Goal: Complete application form: Complete application form

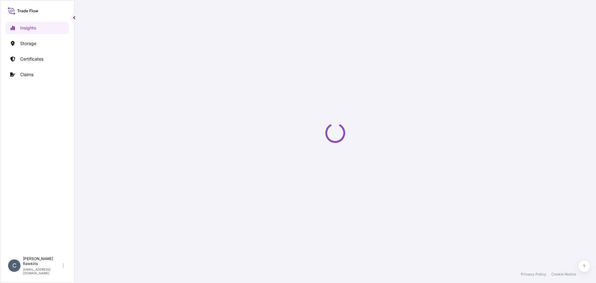
select select "2025"
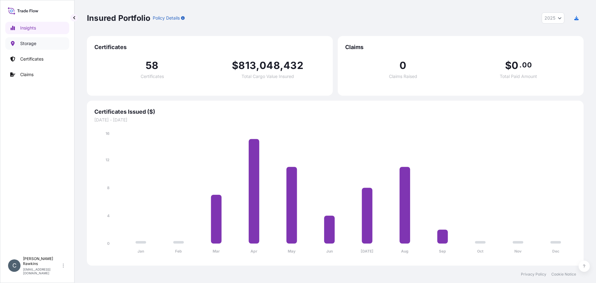
click at [26, 45] on p "Storage" at bounding box center [28, 43] width 16 height 6
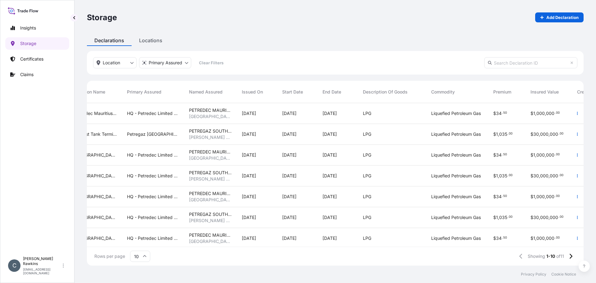
scroll to position [0, 114]
click at [549, 20] on p "Add Declaration" at bounding box center [562, 17] width 32 height 6
select select "USD"
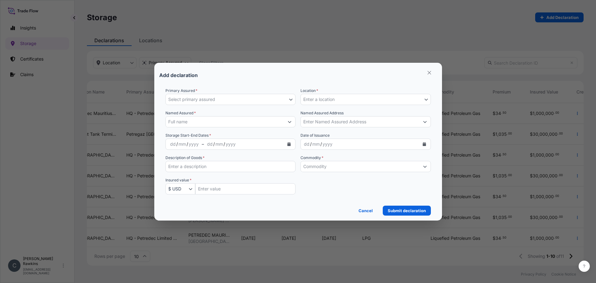
click at [196, 101] on span "Select primary assured" at bounding box center [191, 99] width 47 height 6
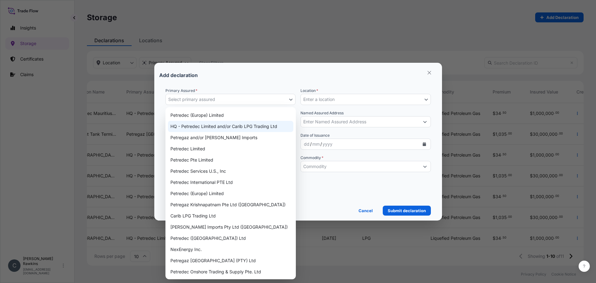
click at [202, 128] on div "HQ - Petredec Limited and/or Carib LPG Trading Ltd" at bounding box center [230, 126] width 125 height 11
select select "31831"
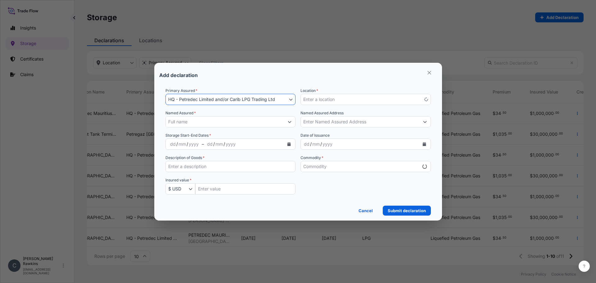
click at [325, 100] on span "Enter a location" at bounding box center [318, 99] width 31 height 6
select select "mt"
click at [325, 100] on span "Enter a location" at bounding box center [318, 99] width 31 height 6
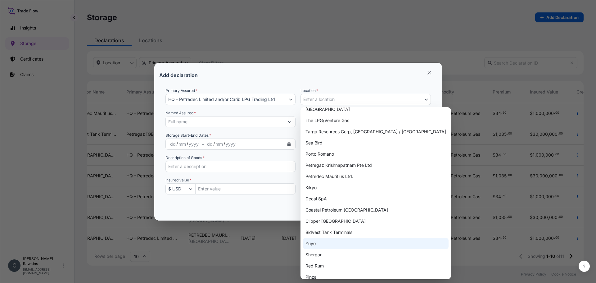
scroll to position [19, 0]
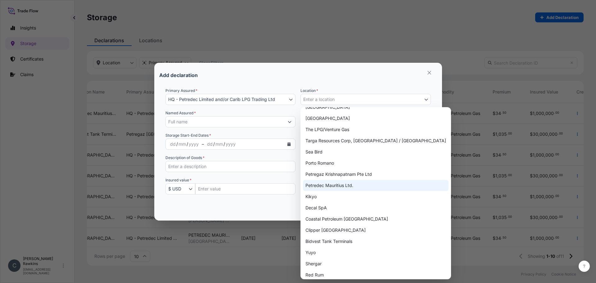
click at [322, 187] on div "Petredec Mauritius Ltd." at bounding box center [376, 185] width 146 height 11
select select "802"
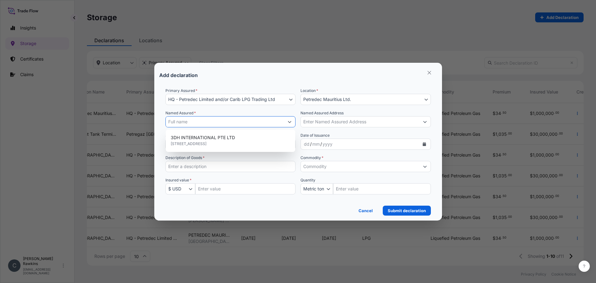
click at [211, 124] on input "Named Assured *" at bounding box center [225, 121] width 119 height 11
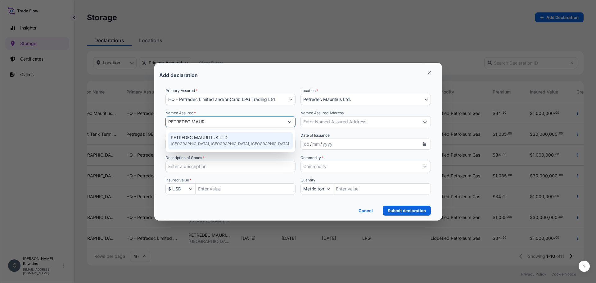
click at [206, 142] on span "[GEOGRAPHIC_DATA], [GEOGRAPHIC_DATA], [GEOGRAPHIC_DATA]" at bounding box center [230, 144] width 118 height 6
type input "PETREDEC MAURITIUS LTD"
type input "[GEOGRAPHIC_DATA], [GEOGRAPHIC_DATA]"
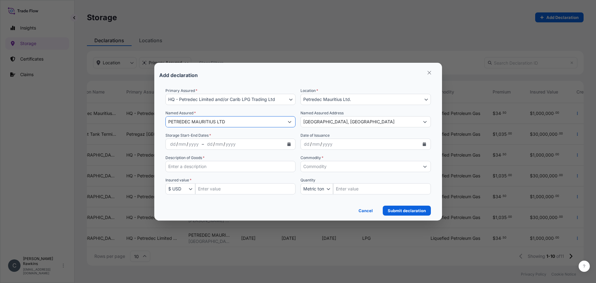
type input "PETREDEC MAURITIUS LTD"
click at [288, 142] on icon "Calendar" at bounding box center [288, 144] width 3 height 4
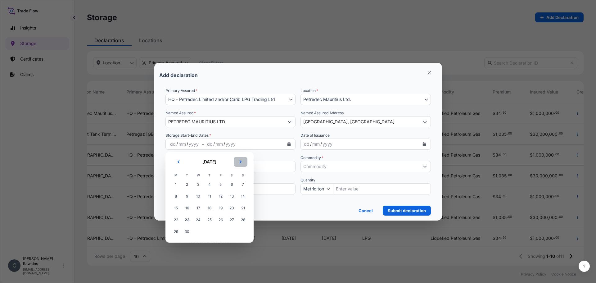
click at [240, 163] on icon "Next" at bounding box center [241, 162] width 4 height 4
click at [196, 184] on span "1" at bounding box center [198, 184] width 11 height 11
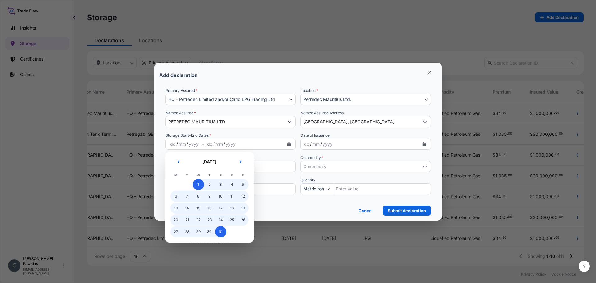
click at [222, 231] on span "31" at bounding box center [220, 231] width 11 height 11
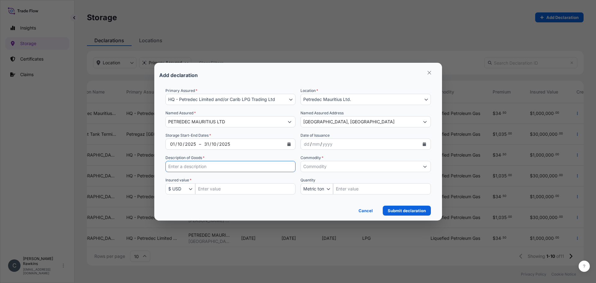
click at [247, 168] on input "Description of Goods *" at bounding box center [230, 166] width 130 height 11
type input "LPG"
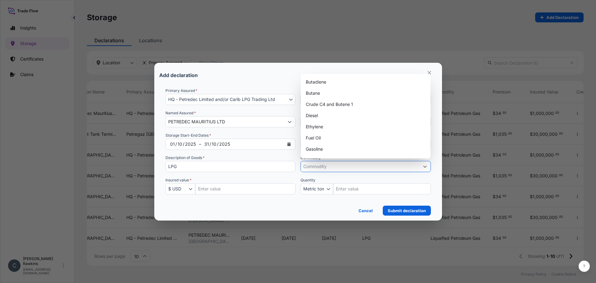
click at [314, 164] on input "Commodity *" at bounding box center [360, 166] width 119 height 11
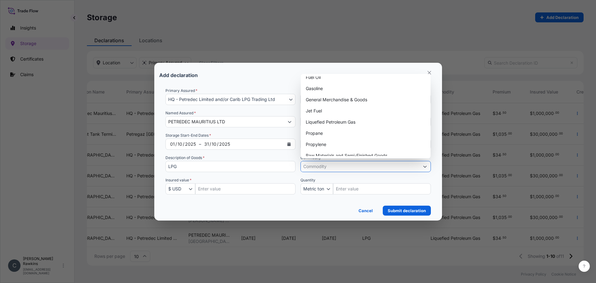
scroll to position [88, 0]
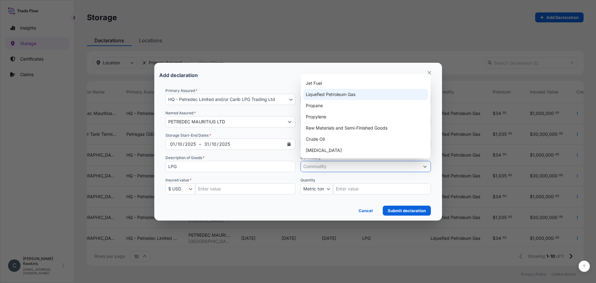
click at [323, 95] on div "Liquefied Petroleum Gas" at bounding box center [365, 94] width 125 height 11
type input "Liquefied Petroleum Gas"
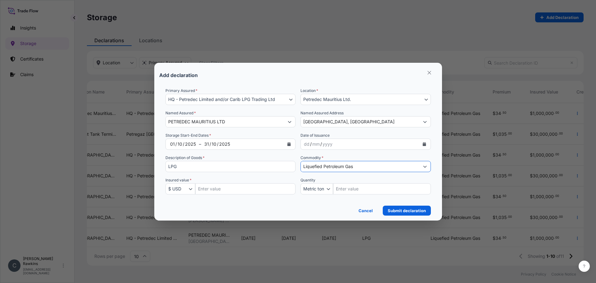
click at [225, 186] on input "Insured Value Amount" at bounding box center [245, 188] width 101 height 11
type input "10000000"
click at [394, 210] on p "Submit declaration" at bounding box center [407, 210] width 38 height 6
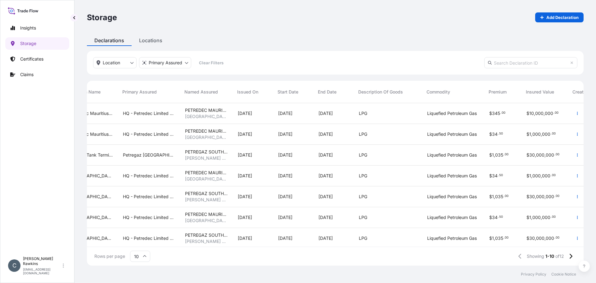
scroll to position [0, 119]
click at [374, 114] on div "LPG" at bounding box center [387, 113] width 58 height 6
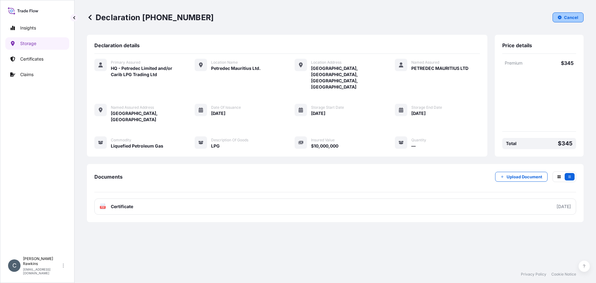
click at [562, 16] on button "Cancel" at bounding box center [567, 17] width 31 height 10
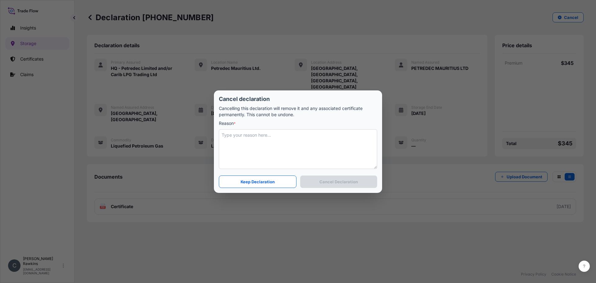
click at [317, 143] on textarea at bounding box center [298, 149] width 158 height 40
type textarea "i"
type textarea "INCORRECT SUM INSURED"
click at [328, 183] on p "Cancel Declaration" at bounding box center [338, 181] width 38 height 6
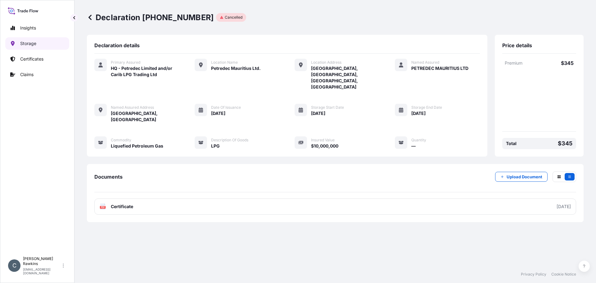
click at [31, 44] on p "Storage" at bounding box center [28, 43] width 16 height 6
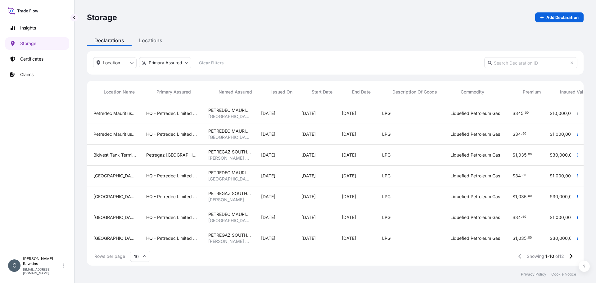
scroll to position [0, 69]
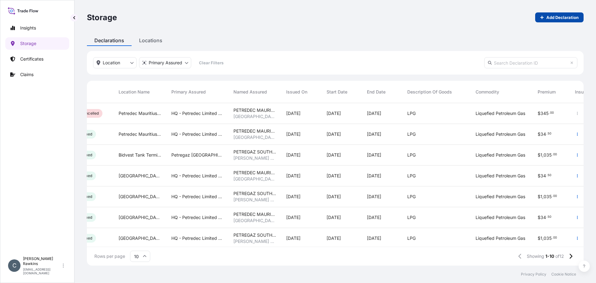
click at [553, 20] on p "Add Declaration" at bounding box center [562, 17] width 32 height 6
select select "USD"
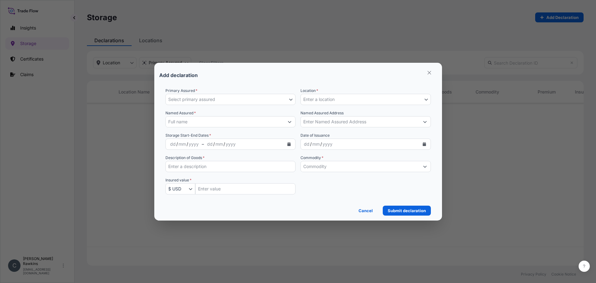
click at [284, 102] on button "Select primary assured" at bounding box center [230, 99] width 130 height 11
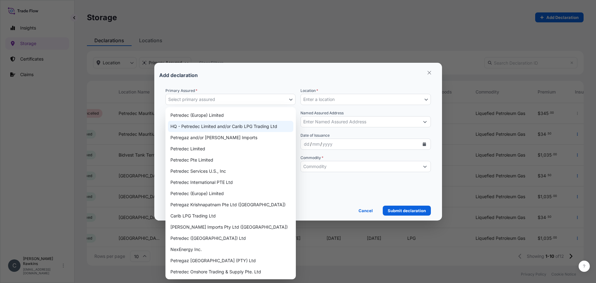
click at [215, 125] on div "HQ - Petredec Limited and/or Carib LPG Trading Ltd" at bounding box center [230, 126] width 125 height 11
select select "mt"
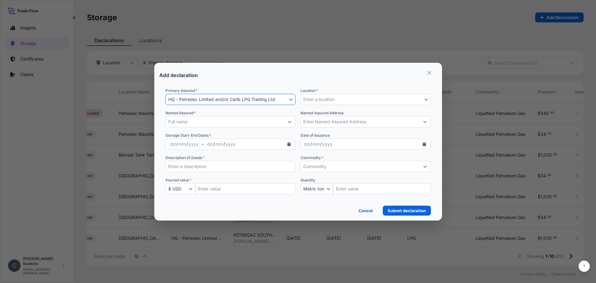
click at [322, 98] on span "Enter a location" at bounding box center [318, 99] width 31 height 6
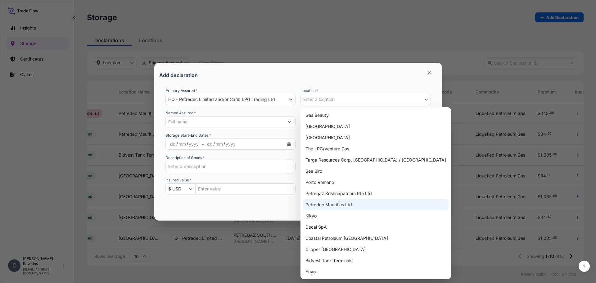
click at [338, 206] on div "Petredec Mauritius Ltd." at bounding box center [376, 204] width 146 height 11
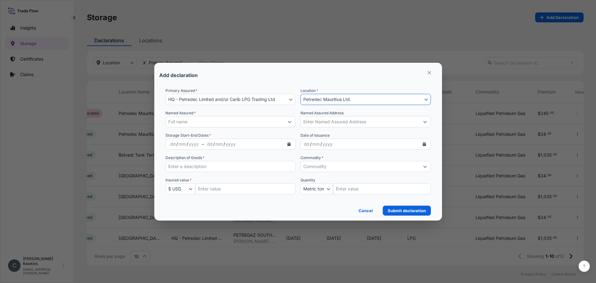
click at [218, 124] on input "Named Assured *" at bounding box center [225, 121] width 119 height 11
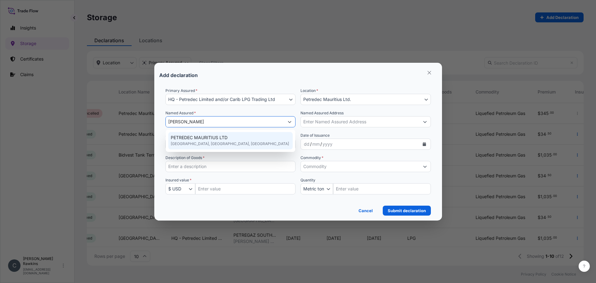
click at [210, 143] on span "[GEOGRAPHIC_DATA], [GEOGRAPHIC_DATA], [GEOGRAPHIC_DATA]" at bounding box center [230, 144] width 118 height 6
type input "PETREDEC MAURITIUS LTD"
type input "[GEOGRAPHIC_DATA], [GEOGRAPHIC_DATA]"
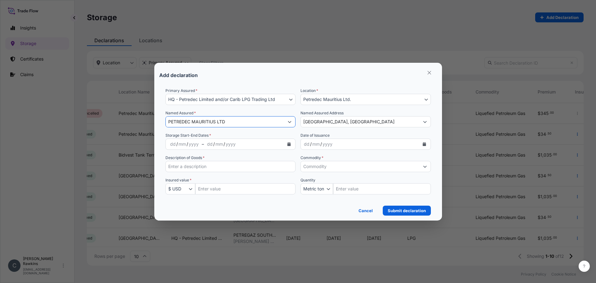
type input "PETREDEC MAURITIUS LTD"
click at [210, 143] on div "dd" at bounding box center [209, 143] width 7 height 7
click at [290, 143] on icon "Calendar" at bounding box center [289, 144] width 4 height 4
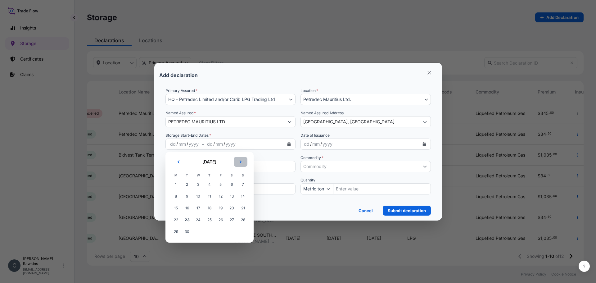
click at [242, 161] on button "Next" at bounding box center [241, 162] width 14 height 10
click at [197, 184] on span "1" at bounding box center [198, 184] width 11 height 11
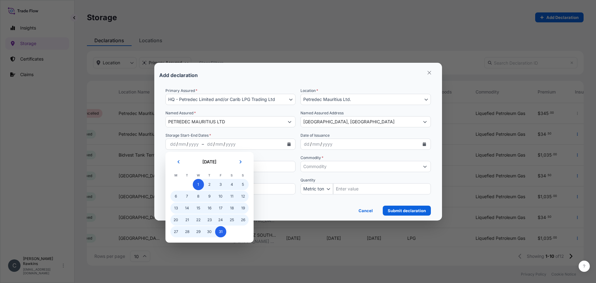
click at [221, 234] on span "31" at bounding box center [220, 231] width 11 height 11
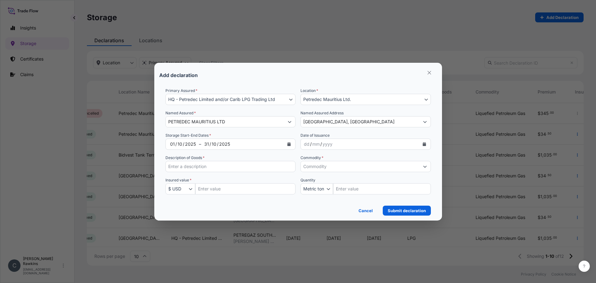
click at [225, 170] on input "Description of Goods *" at bounding box center [230, 166] width 130 height 11
type input "LPG"
click at [315, 164] on input "Commodity *" at bounding box center [360, 166] width 119 height 11
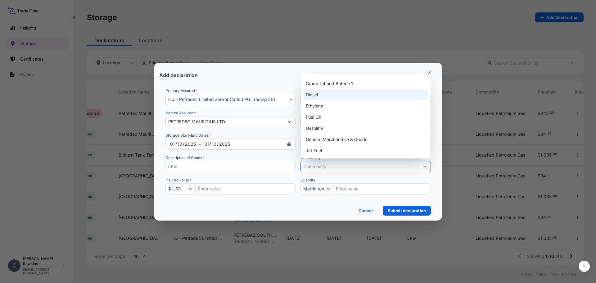
scroll to position [31, 0]
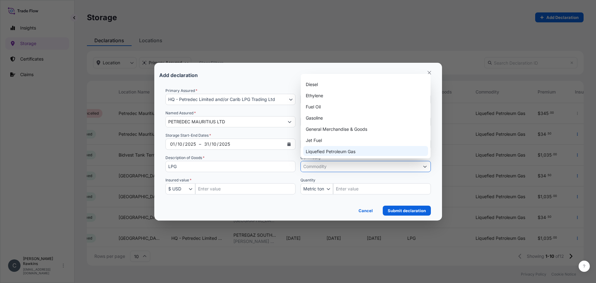
click at [318, 150] on div "Liquefied Petroleum Gas" at bounding box center [365, 151] width 125 height 11
type input "Liquefied Petroleum Gas"
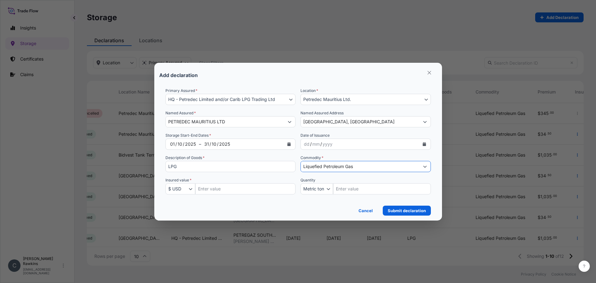
click at [247, 186] on input "Insured Value Amount" at bounding box center [245, 188] width 101 height 11
type input "1000000"
click at [395, 210] on p "Submit declaration" at bounding box center [407, 210] width 38 height 6
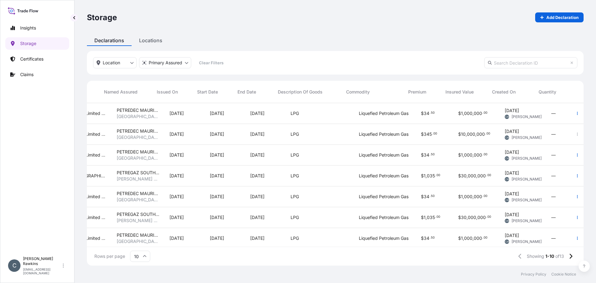
scroll to position [0, 203]
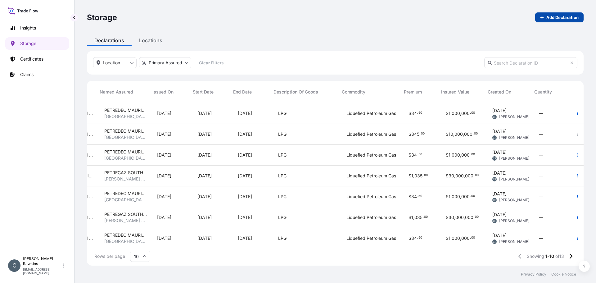
click at [546, 20] on link "Add Declaration" at bounding box center [559, 17] width 48 height 10
select select "USD"
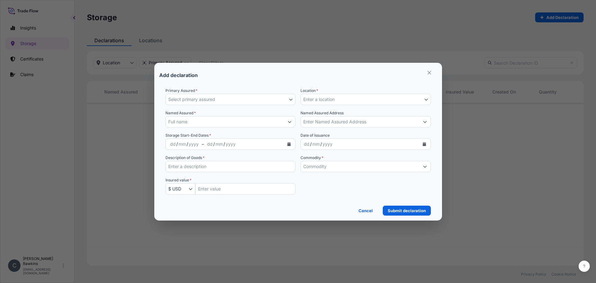
scroll to position [0, 199]
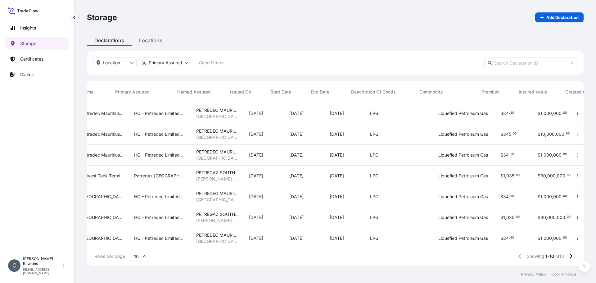
scroll to position [0, 126]
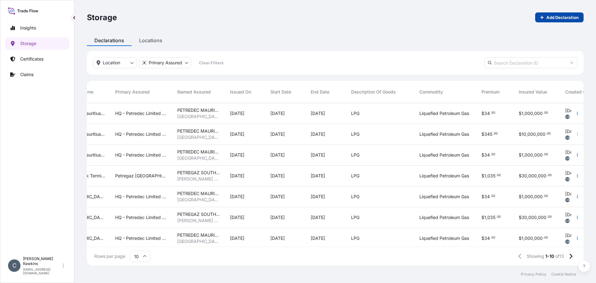
click at [553, 18] on p "Add Declaration" at bounding box center [562, 17] width 32 height 6
select select "USD"
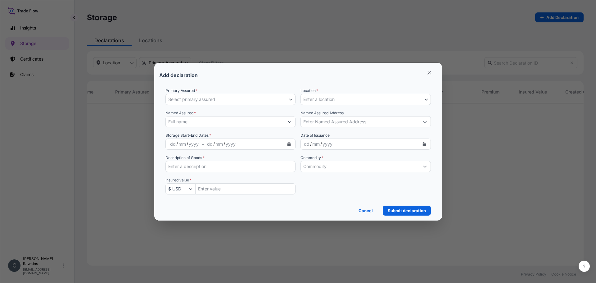
click at [244, 97] on button "Select primary assured" at bounding box center [230, 99] width 130 height 11
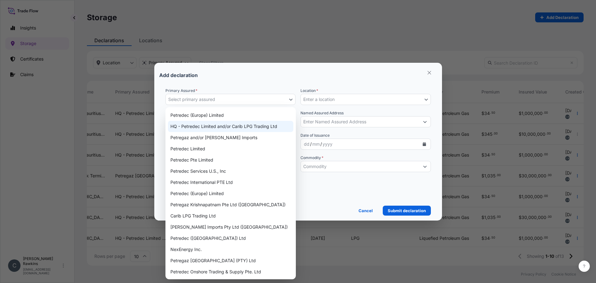
click at [227, 129] on div "HQ - Petredec Limited and/or Carib LPG Trading Ltd" at bounding box center [230, 126] width 125 height 11
select select "mt"
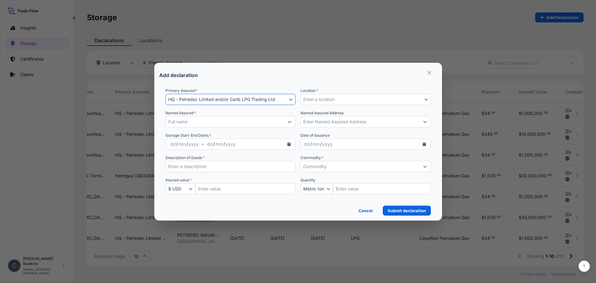
click at [323, 101] on span "Enter a location" at bounding box center [318, 99] width 31 height 6
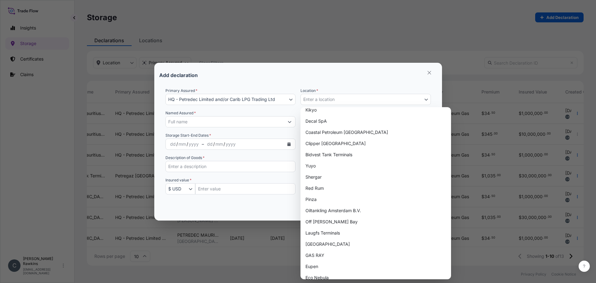
scroll to position [112, 0]
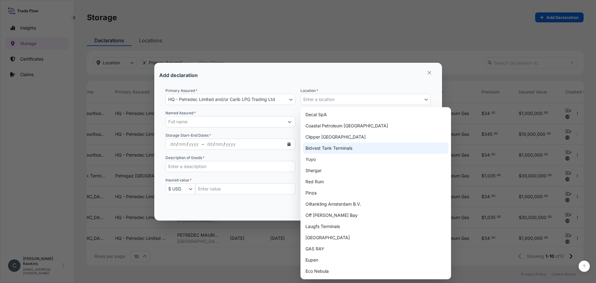
click at [335, 150] on div "Bidvest Tank Terminals" at bounding box center [376, 147] width 146 height 11
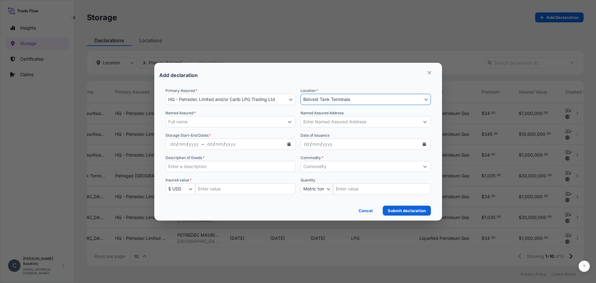
click at [226, 125] on input "Named Assured *" at bounding box center [225, 121] width 119 height 11
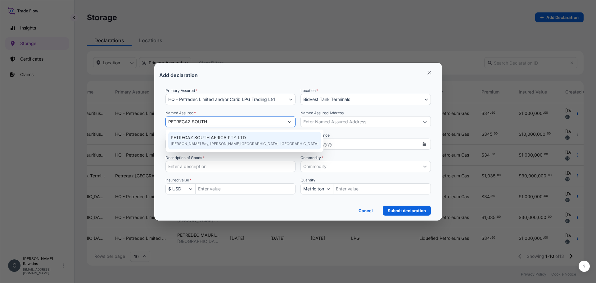
click at [223, 140] on span "PETREGAZ SOUTH AFRICA PTY LTD" at bounding box center [208, 137] width 75 height 6
type input "PETREGAZ SOUTH AFRICA PTY LTD"
type input "[PERSON_NAME][GEOGRAPHIC_DATA], [GEOGRAPHIC_DATA]"
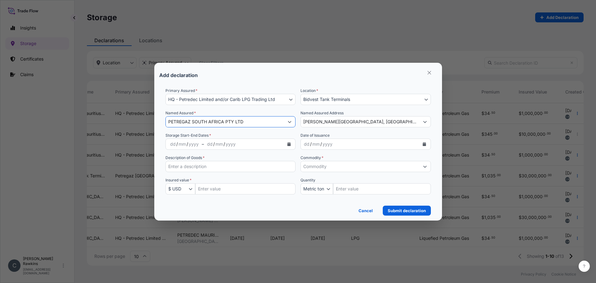
type input "PETREGAZ SOUTH AFRICA PTY LTD"
click at [289, 145] on icon "Calendar" at bounding box center [288, 144] width 3 height 4
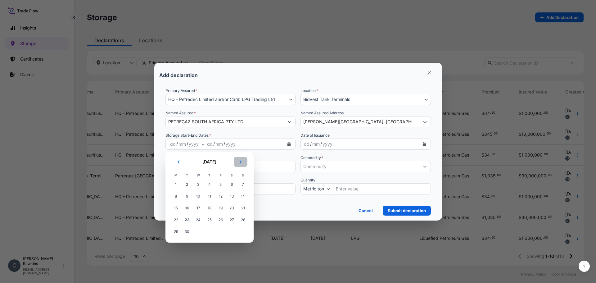
click at [241, 163] on icon "Next" at bounding box center [241, 162] width 4 height 4
click at [197, 186] on span "1" at bounding box center [198, 184] width 11 height 11
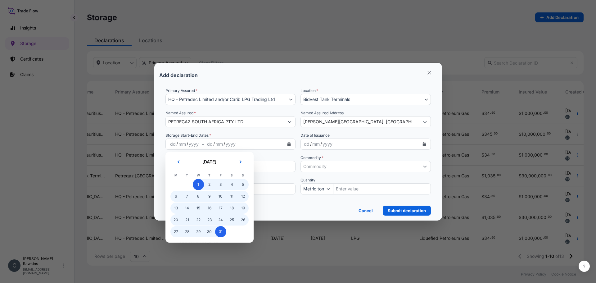
click at [217, 232] on span "31" at bounding box center [220, 231] width 11 height 11
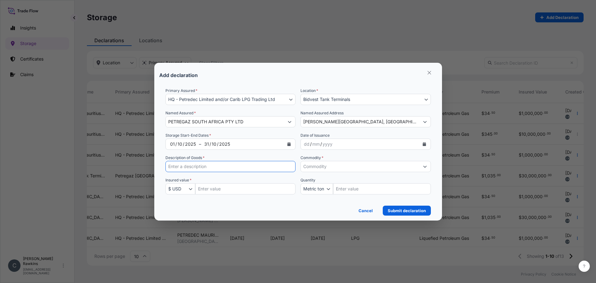
click at [214, 168] on input "Description of Goods *" at bounding box center [230, 166] width 130 height 11
type input "LPG"
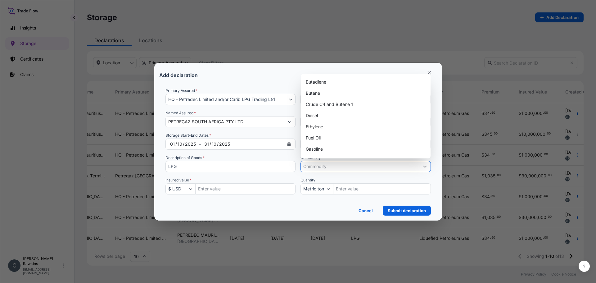
click at [316, 166] on input "Commodity *" at bounding box center [360, 166] width 119 height 11
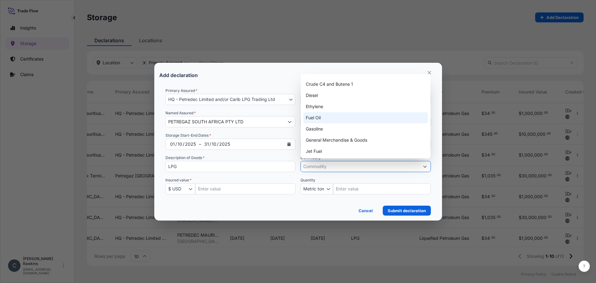
scroll to position [31, 0]
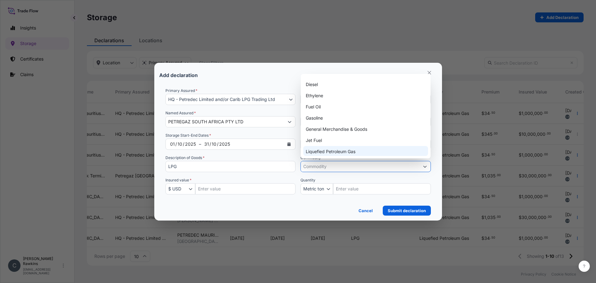
click at [323, 147] on div "Liquefied Petroleum Gas" at bounding box center [365, 151] width 125 height 11
type input "Liquefied Petroleum Gas"
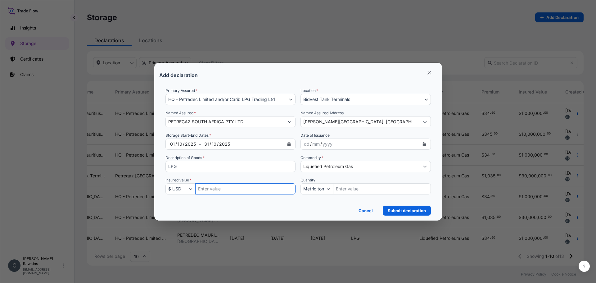
click at [236, 187] on input "Insured Value Amount" at bounding box center [245, 188] width 101 height 11
type input "30000000"
click at [402, 211] on p "Submit declaration" at bounding box center [407, 210] width 38 height 6
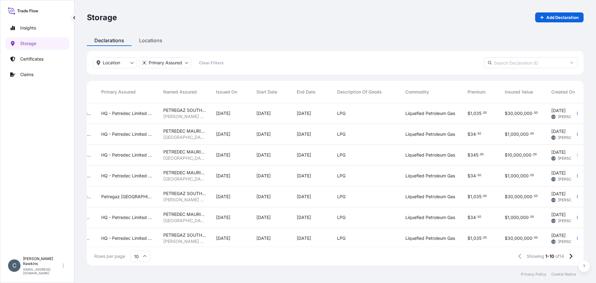
scroll to position [0, 124]
